Goal: Task Accomplishment & Management: Use online tool/utility

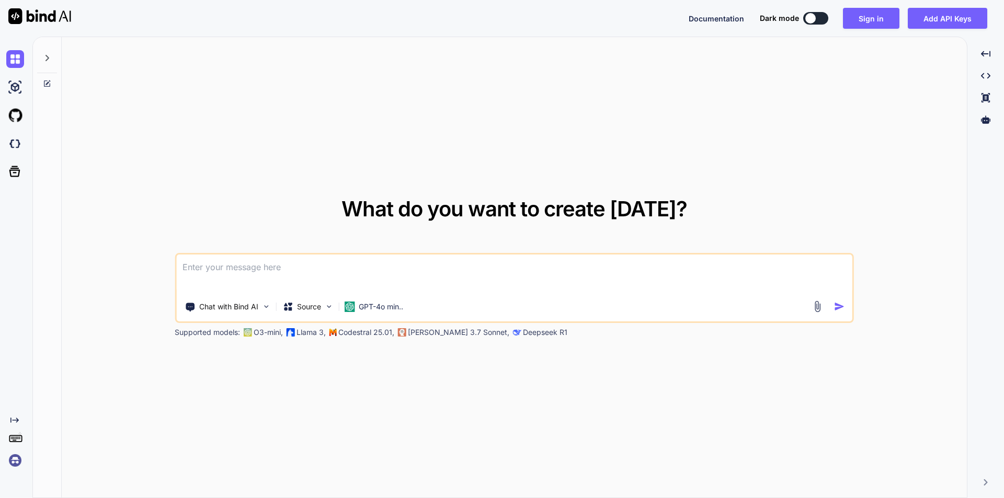
click at [305, 275] on textarea at bounding box center [514, 274] width 676 height 39
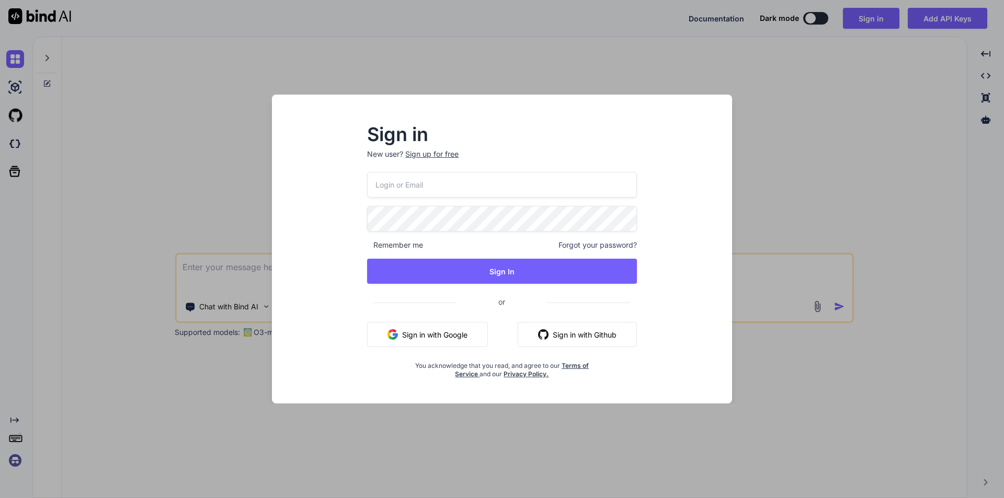
click at [802, 169] on div "Sign in New user? Sign up for free Remember me Forgot your password? Sign In or…" at bounding box center [502, 249] width 1004 height 498
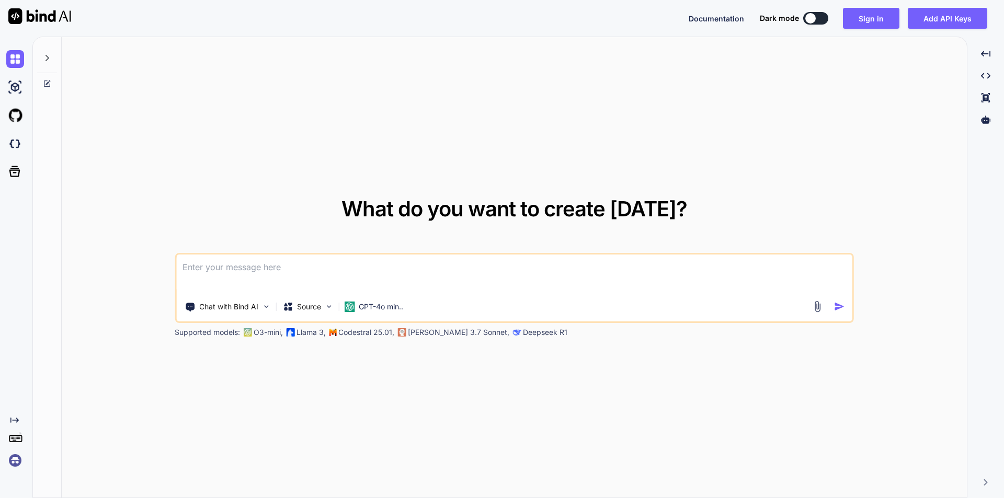
click at [224, 265] on textarea at bounding box center [514, 274] width 676 height 39
paste textarea
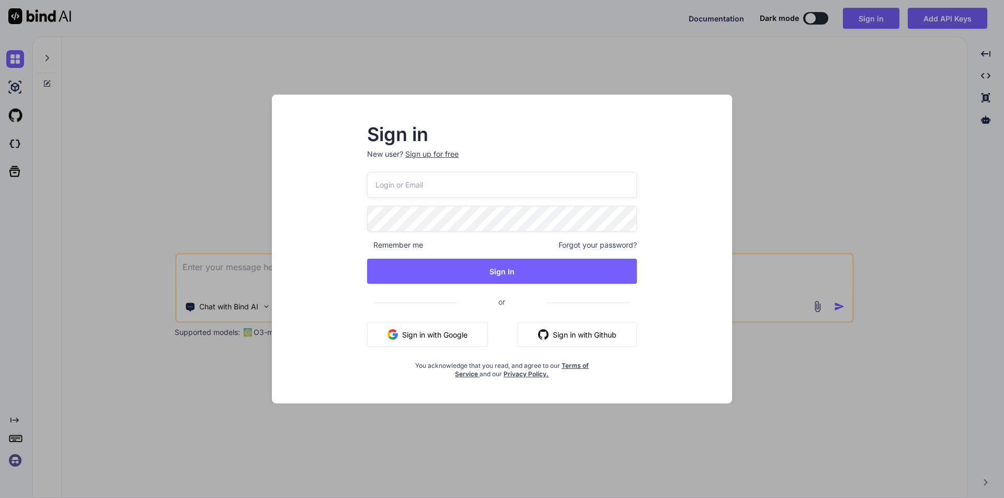
click at [311, 252] on div "Sign in New user? Sign up for free Remember me Forgot your password? Sign In or…" at bounding box center [502, 258] width 444 height 290
click at [788, 218] on div "Sign in New user? Sign up for free Remember me Forgot your password? Sign In or…" at bounding box center [502, 249] width 1004 height 498
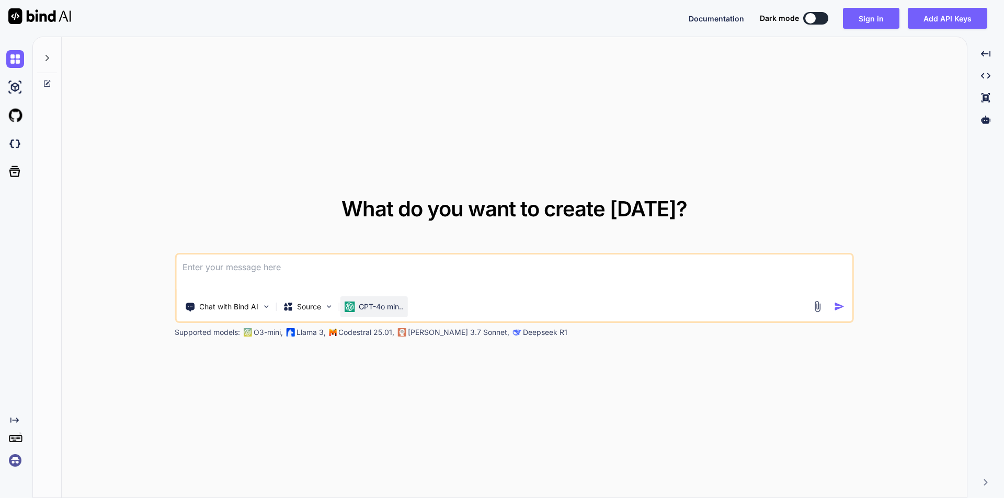
click at [361, 302] on p "GPT-4o min.." at bounding box center [381, 307] width 44 height 10
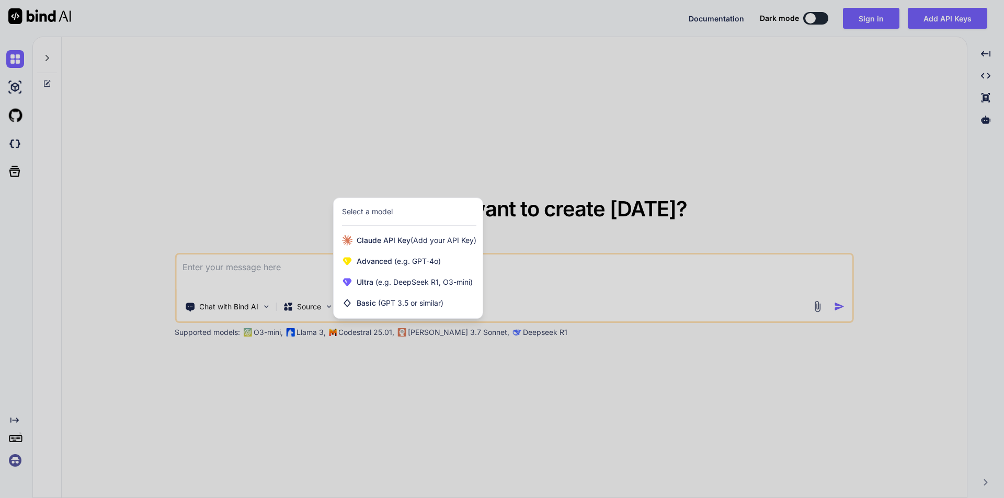
click at [838, 128] on div at bounding box center [502, 249] width 1004 height 498
type textarea "x"
